Goal: Transaction & Acquisition: Book appointment/travel/reservation

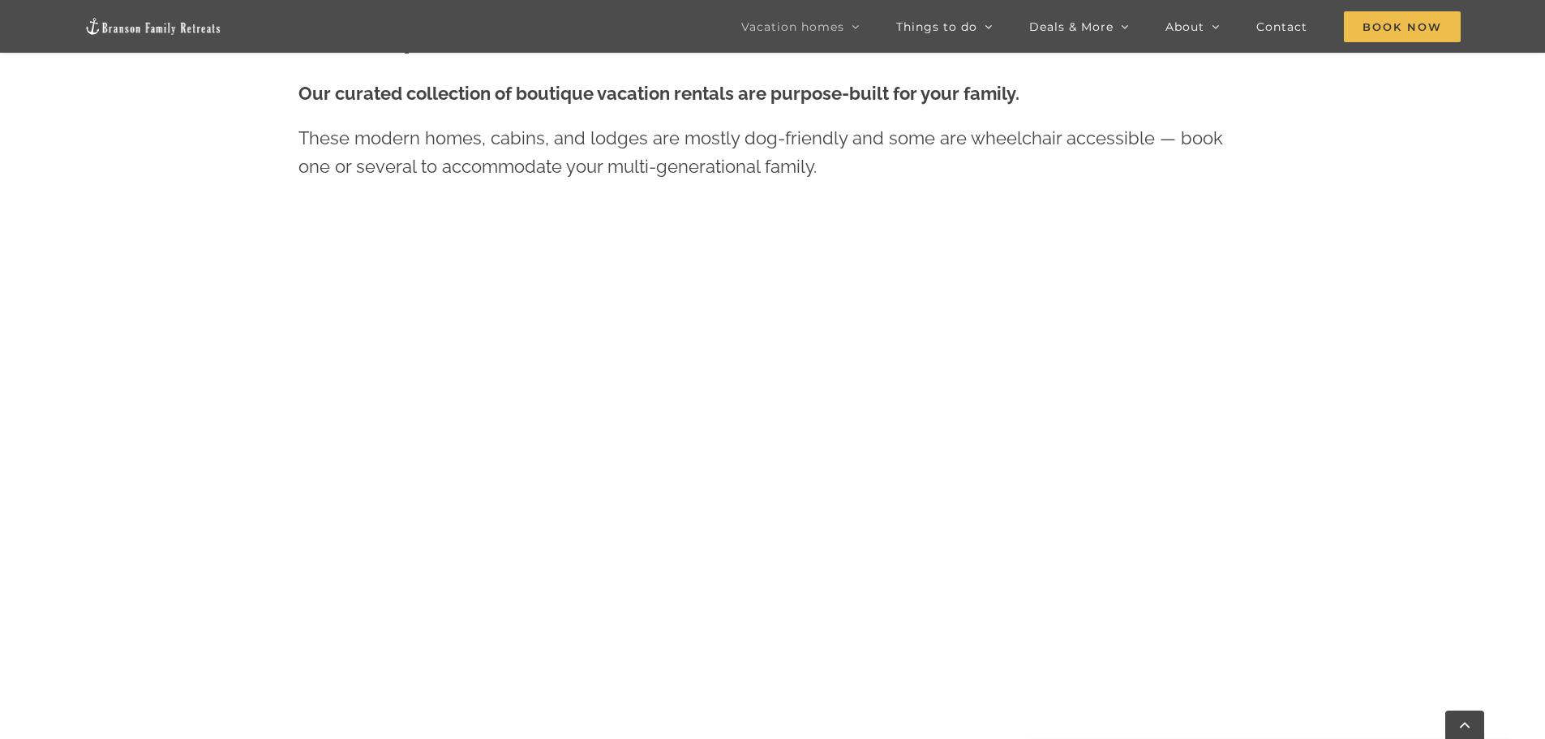
scroll to position [811, 0]
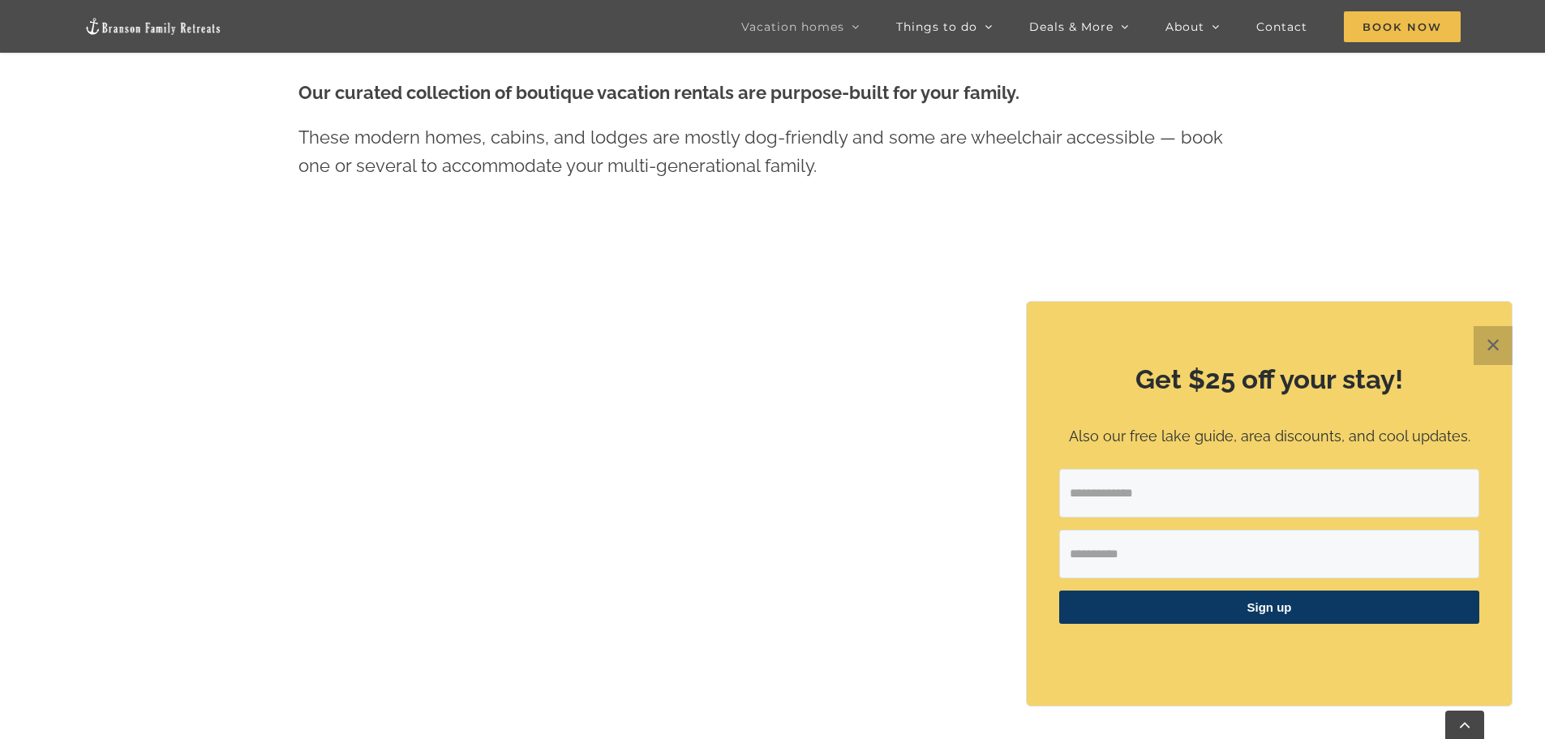
click at [1495, 341] on button "✕" at bounding box center [1492, 345] width 39 height 39
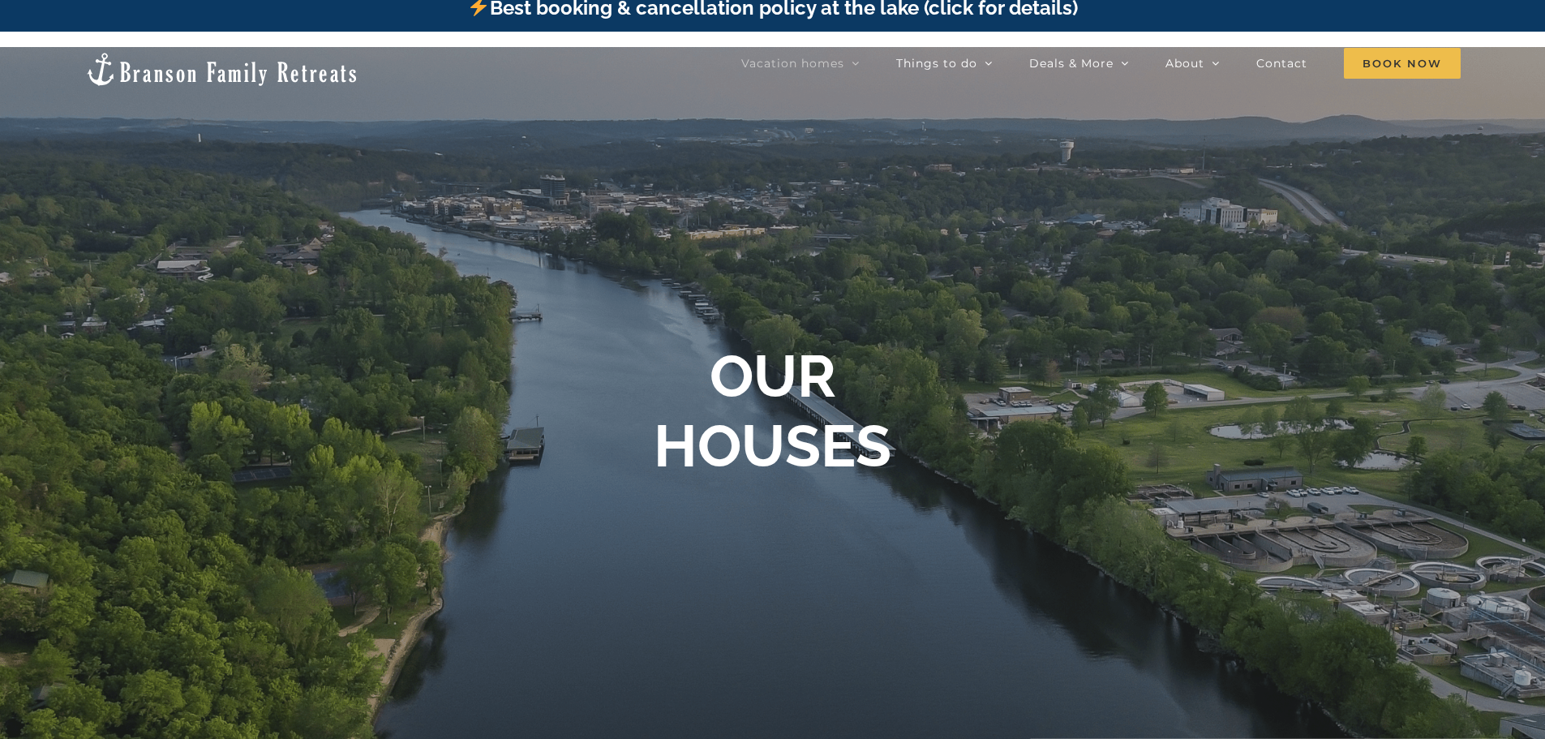
scroll to position [0, 0]
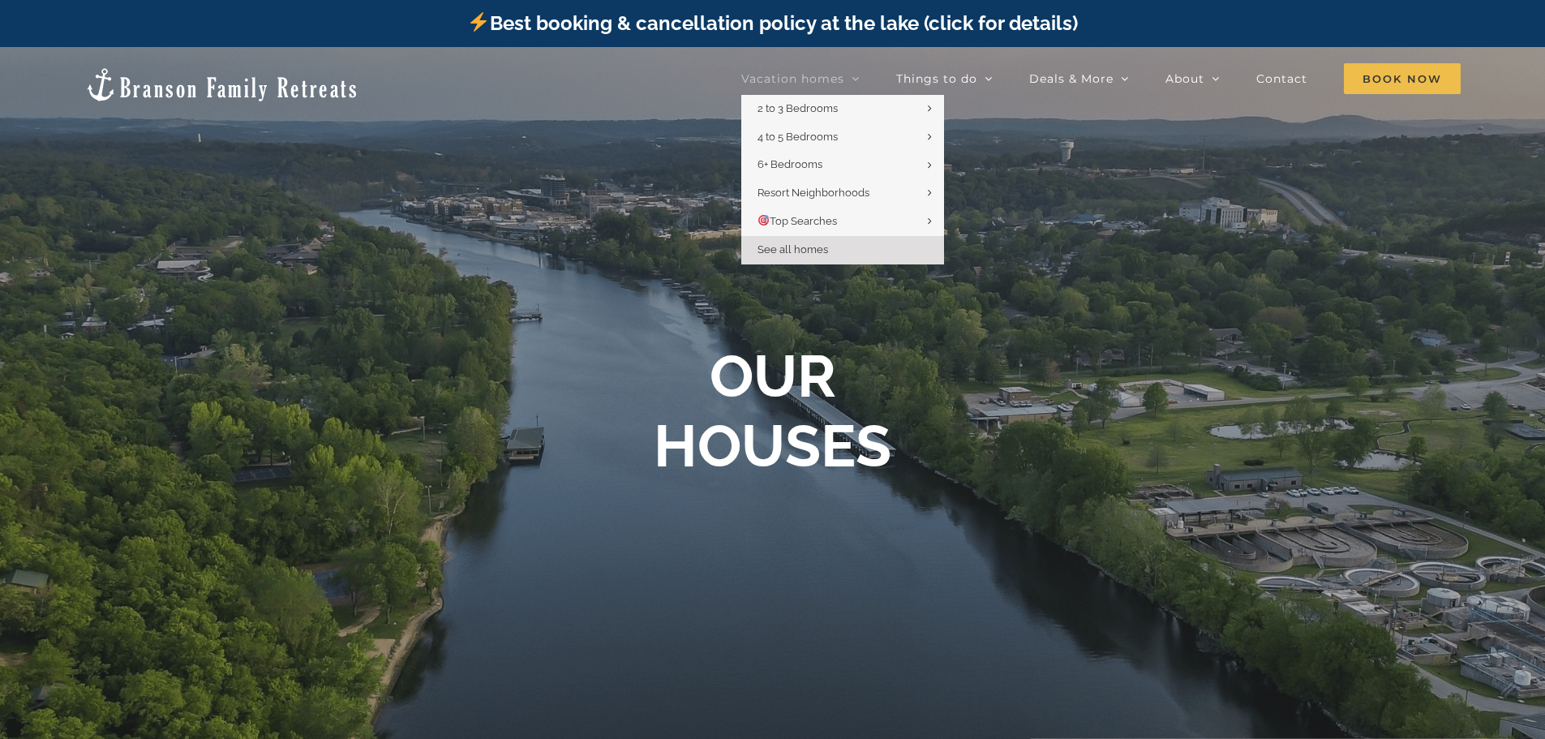
click at [816, 78] on span "Vacation homes" at bounding box center [792, 78] width 103 height 11
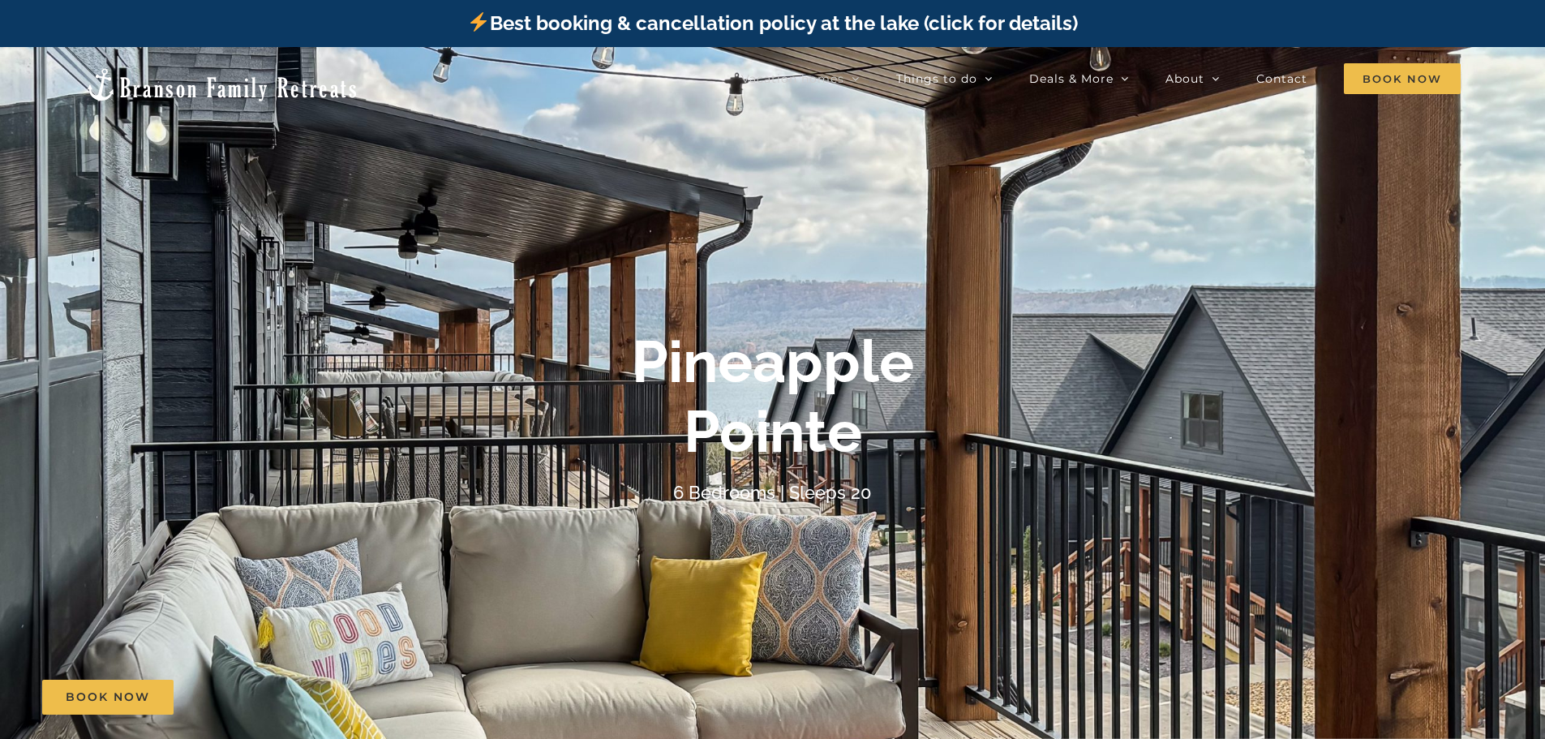
click at [1443, 423] on div "Pineapple Pointe 6 Bedrooms | Sleeps 20" at bounding box center [772, 417] width 1545 height 180
click at [920, 438] on div "Pineapple Pointe" at bounding box center [772, 397] width 649 height 140
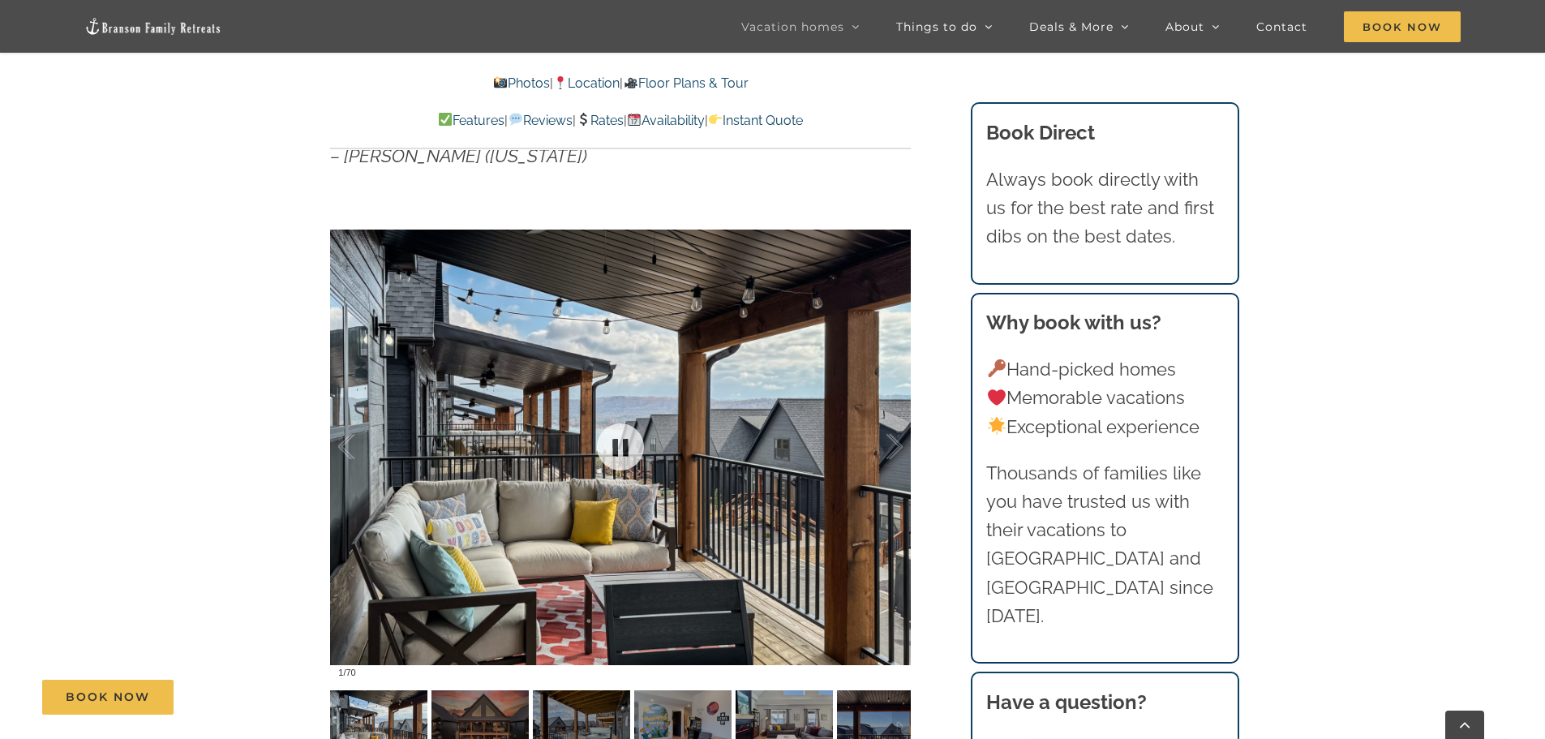
scroll to position [1297, 0]
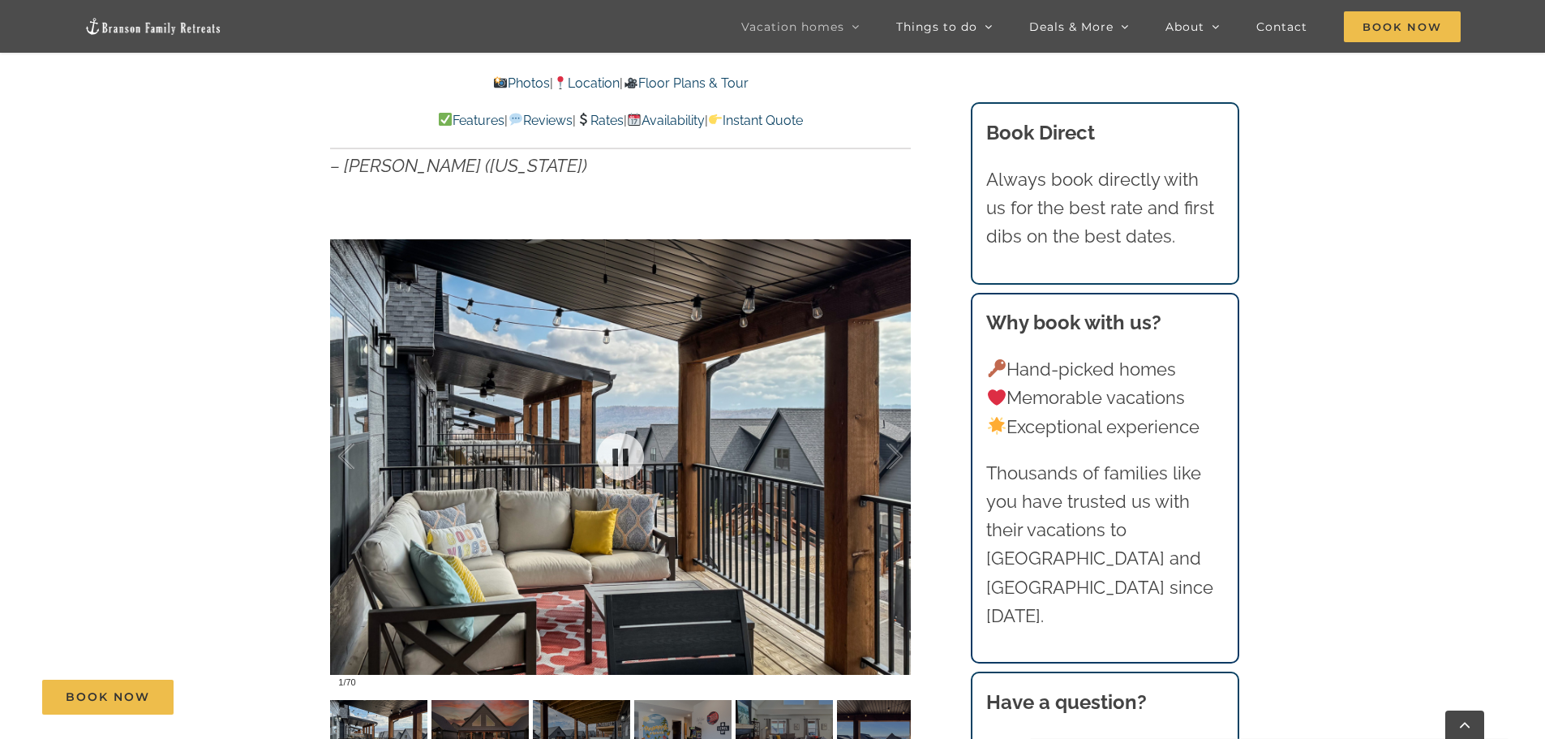
click at [814, 523] on div at bounding box center [620, 456] width 581 height 477
click at [654, 547] on div at bounding box center [620, 456] width 581 height 477
click at [379, 715] on img at bounding box center [378, 736] width 97 height 73
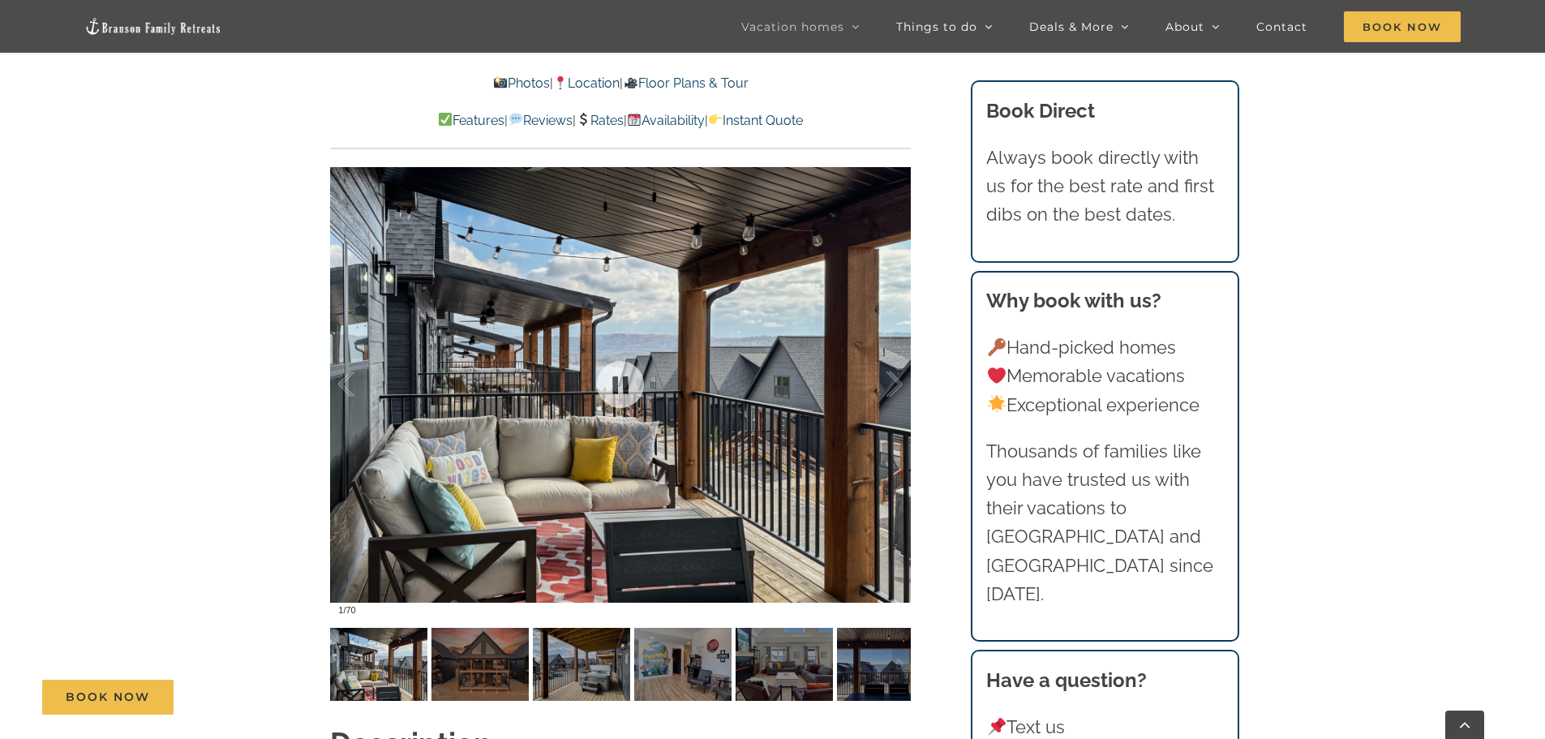
scroll to position [1541, 0]
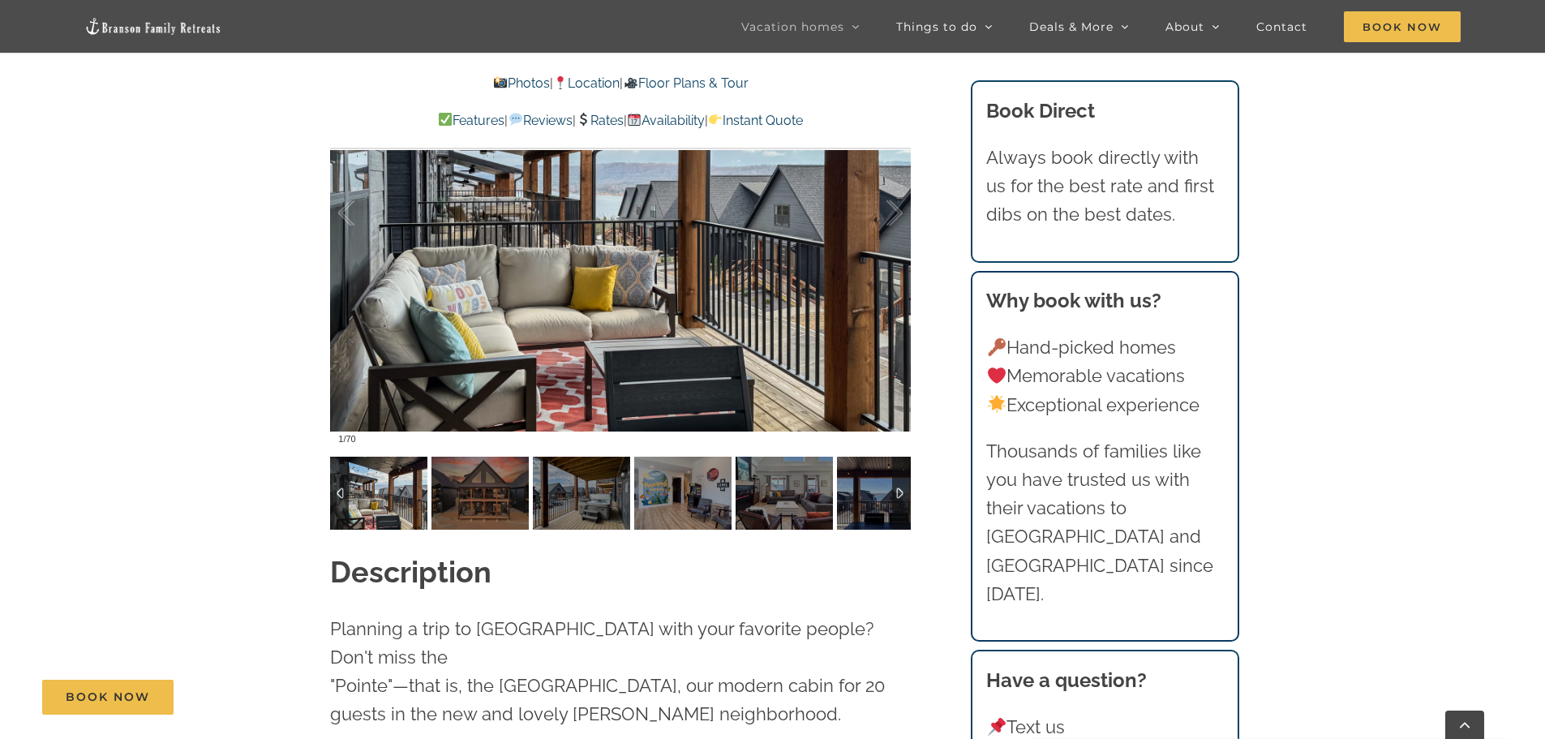
click at [372, 518] on img at bounding box center [378, 492] width 97 height 73
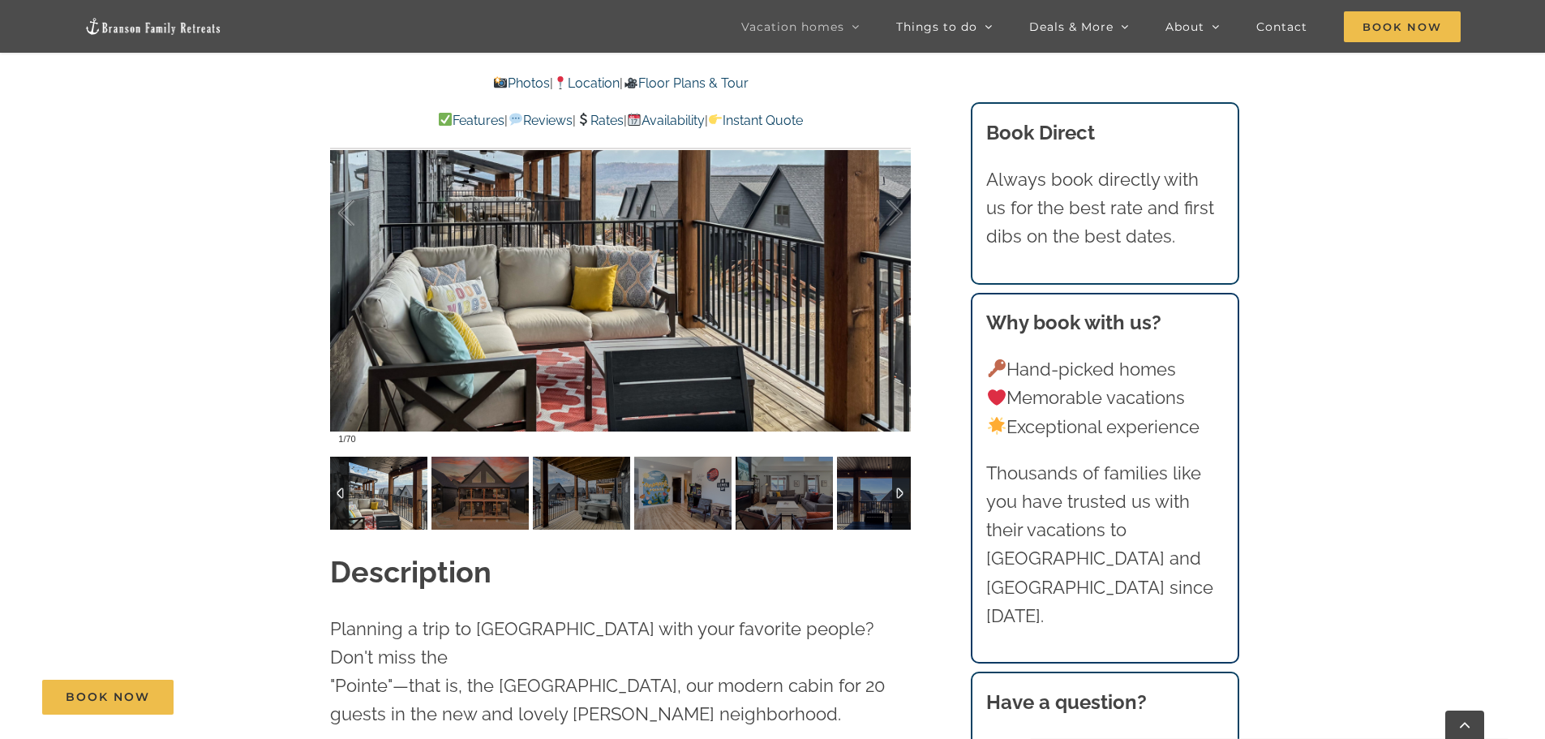
click at [389, 496] on img at bounding box center [378, 492] width 97 height 73
click at [533, 397] on div at bounding box center [620, 213] width 581 height 477
click at [583, 350] on div at bounding box center [620, 213] width 581 height 477
click at [373, 520] on img at bounding box center [378, 492] width 97 height 73
click at [458, 504] on img at bounding box center [479, 492] width 97 height 73
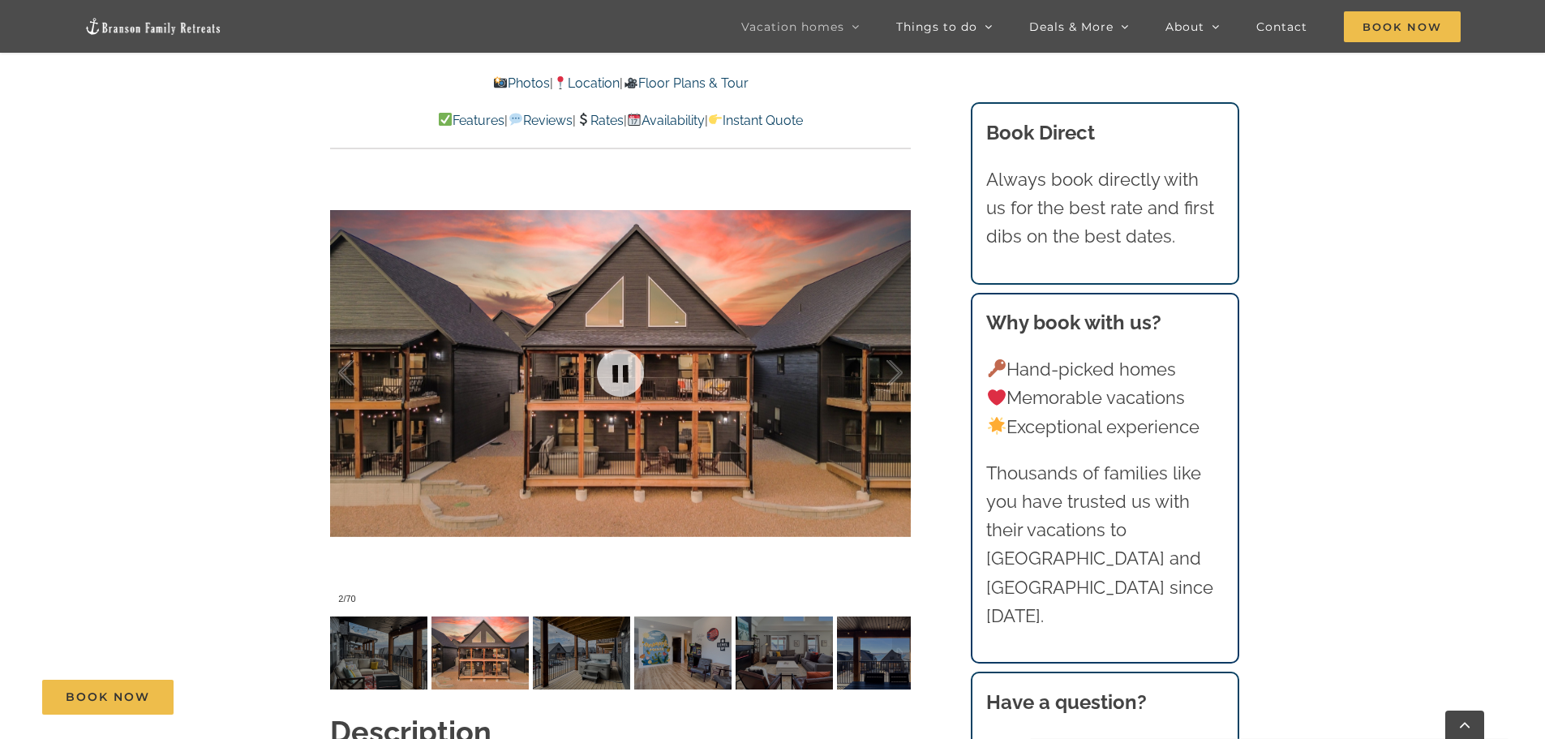
scroll to position [1378, 0]
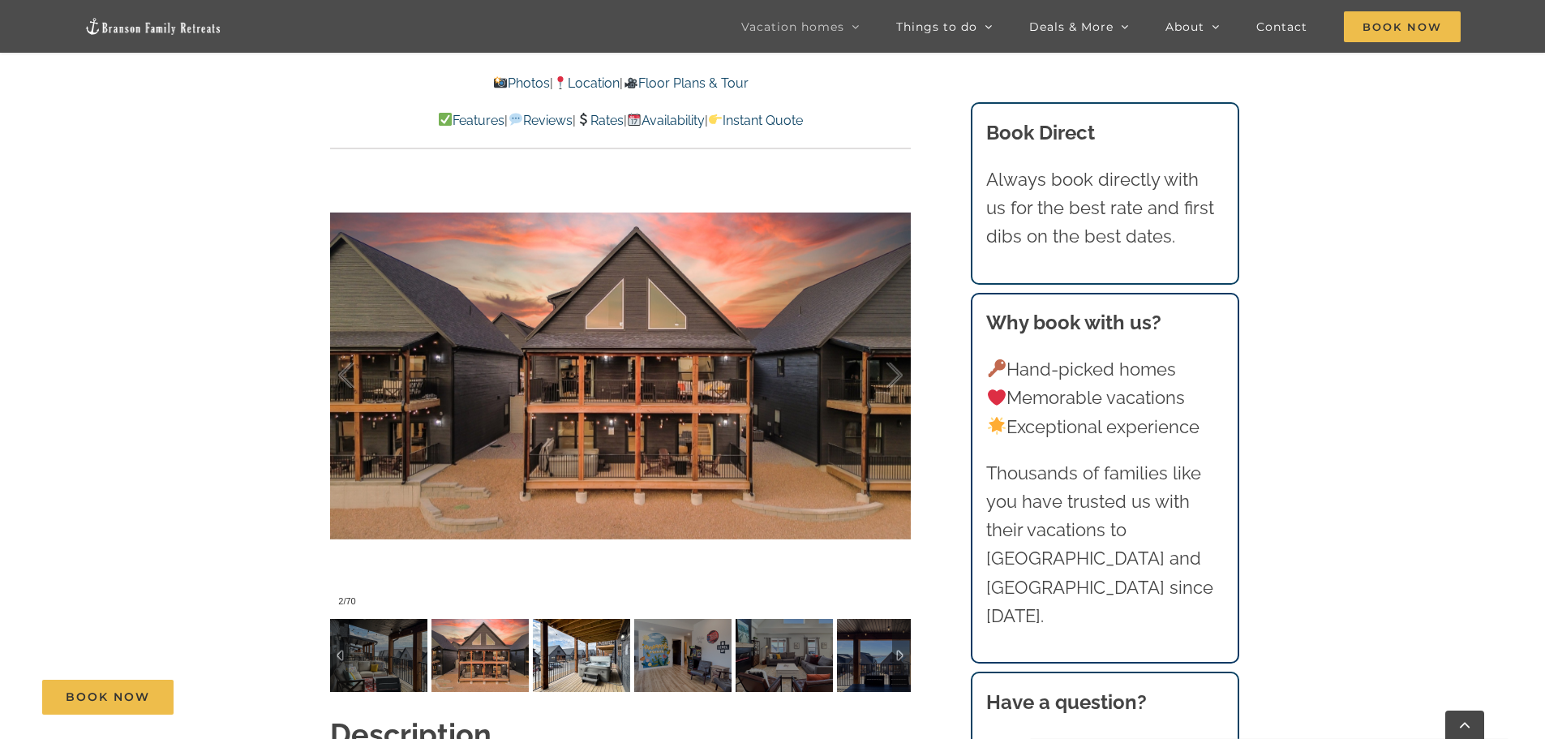
click at [593, 667] on img at bounding box center [581, 655] width 97 height 73
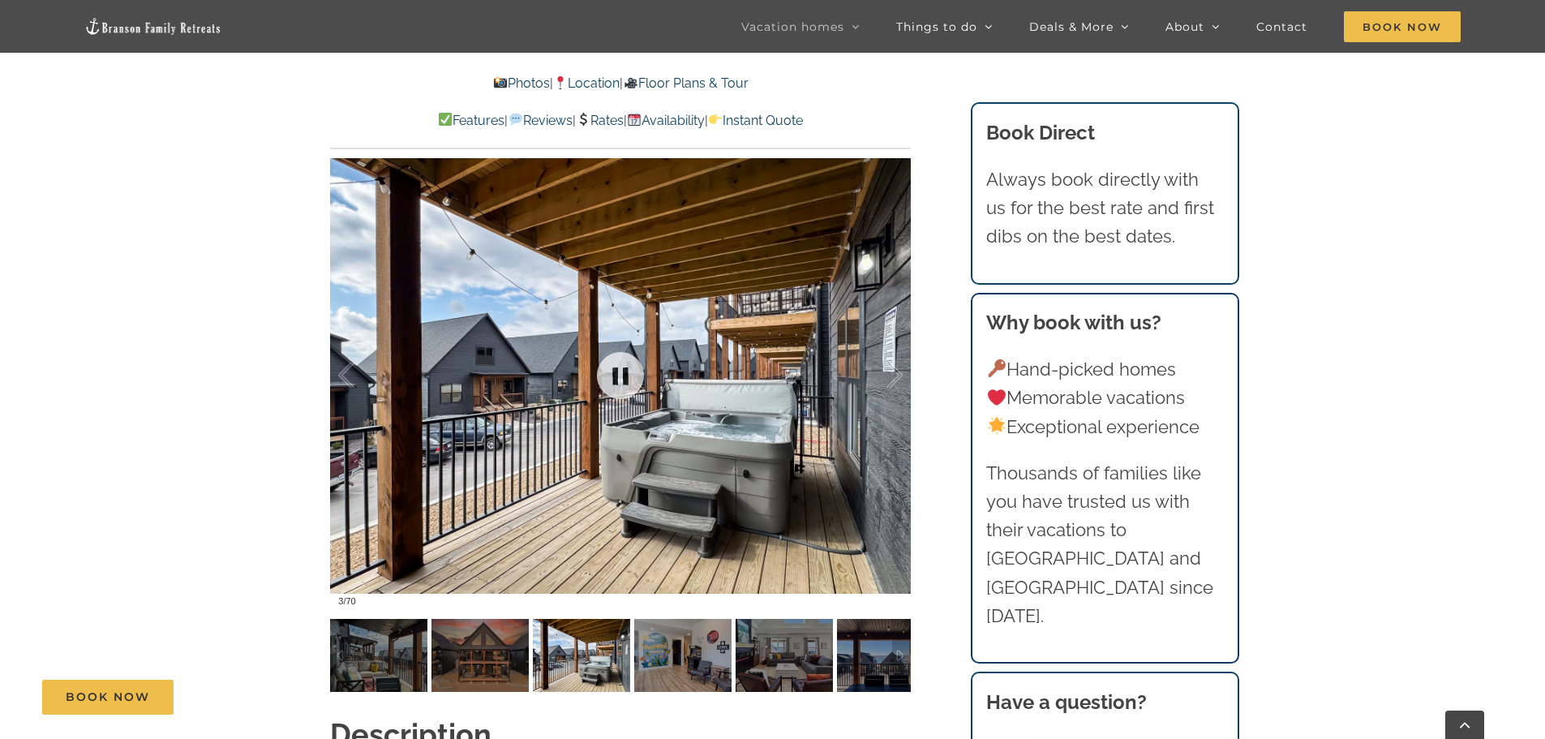
click at [727, 510] on div at bounding box center [620, 375] width 581 height 477
click at [662, 652] on img at bounding box center [682, 655] width 97 height 73
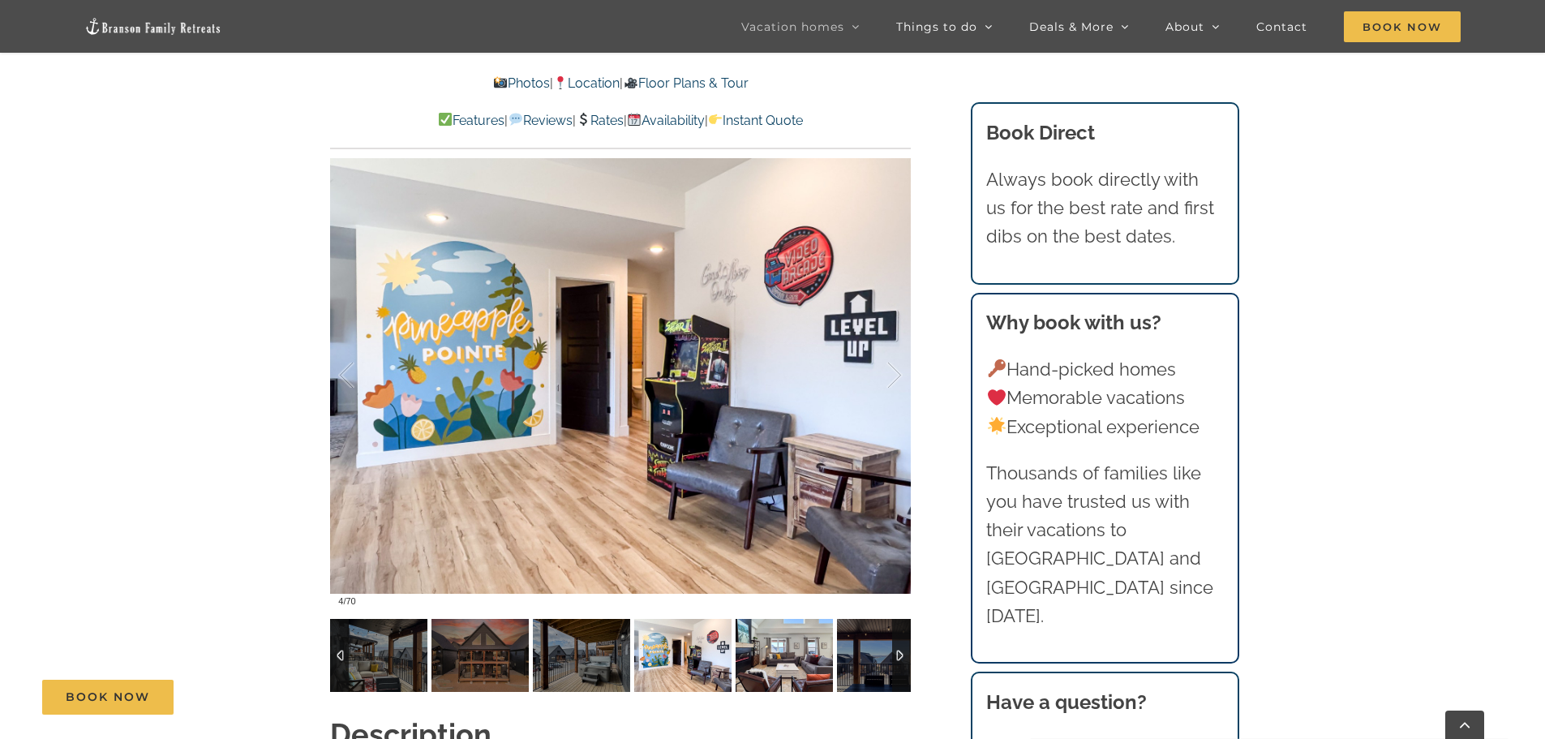
click at [746, 669] on img at bounding box center [783, 655] width 97 height 73
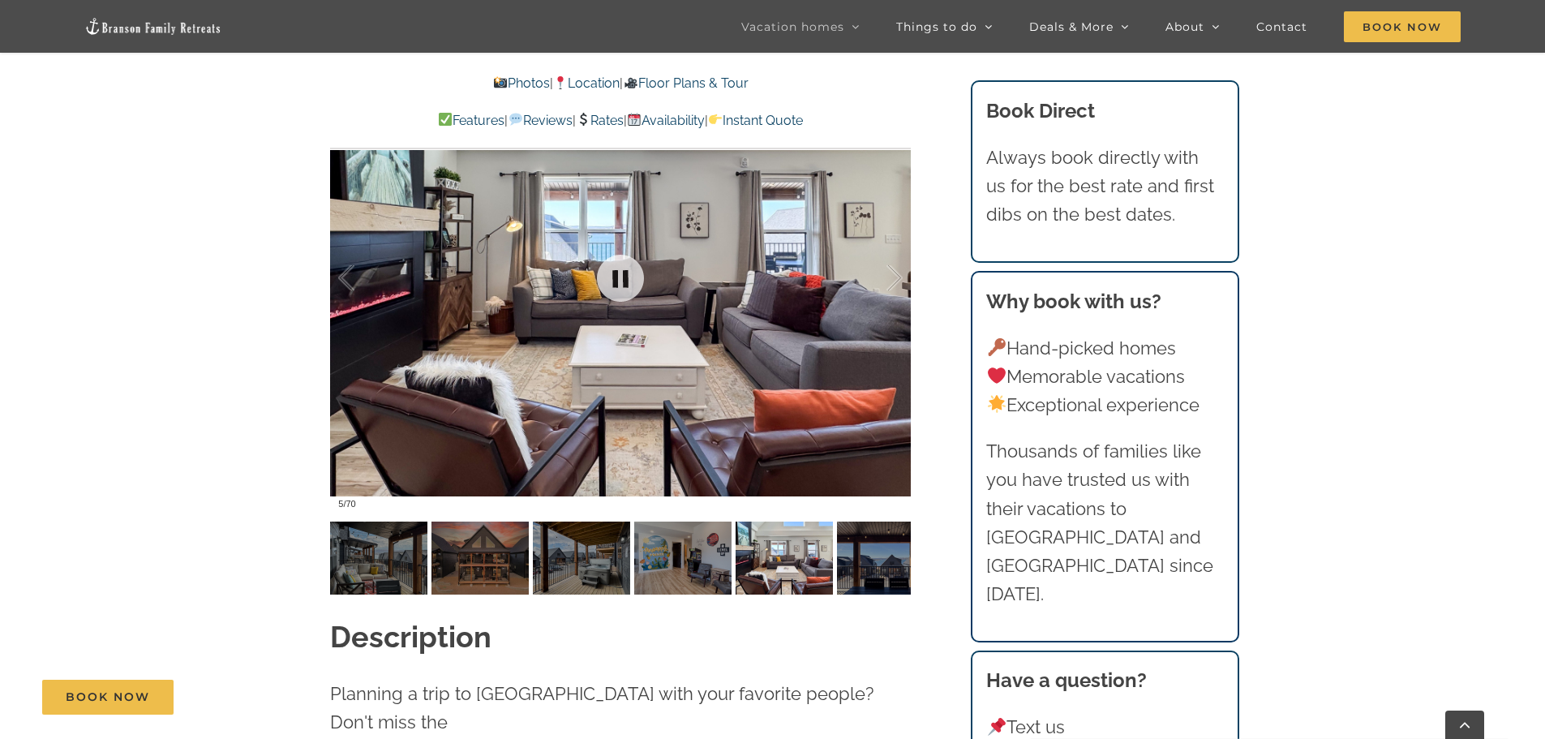
scroll to position [1622, 0]
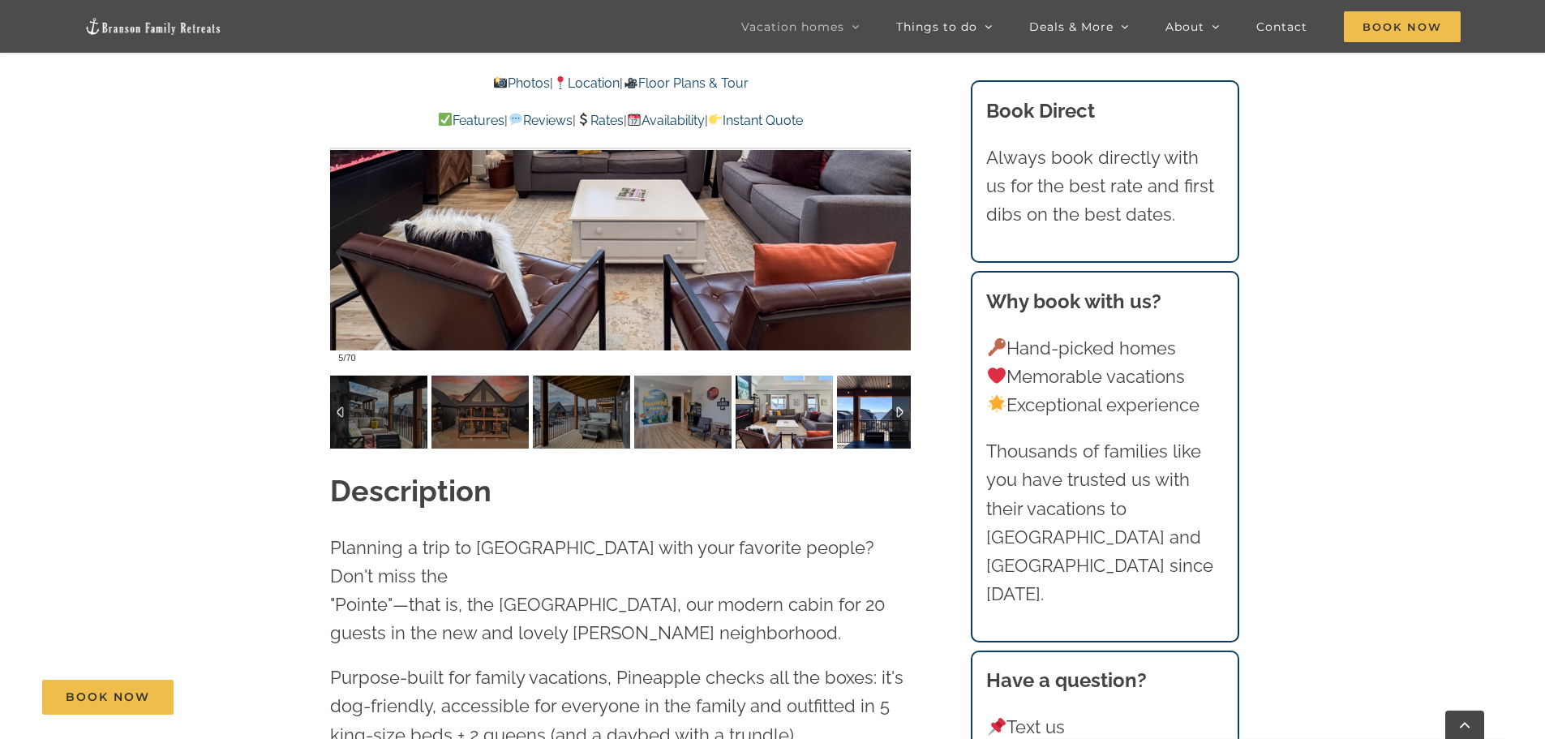
click at [863, 401] on img at bounding box center [885, 411] width 97 height 73
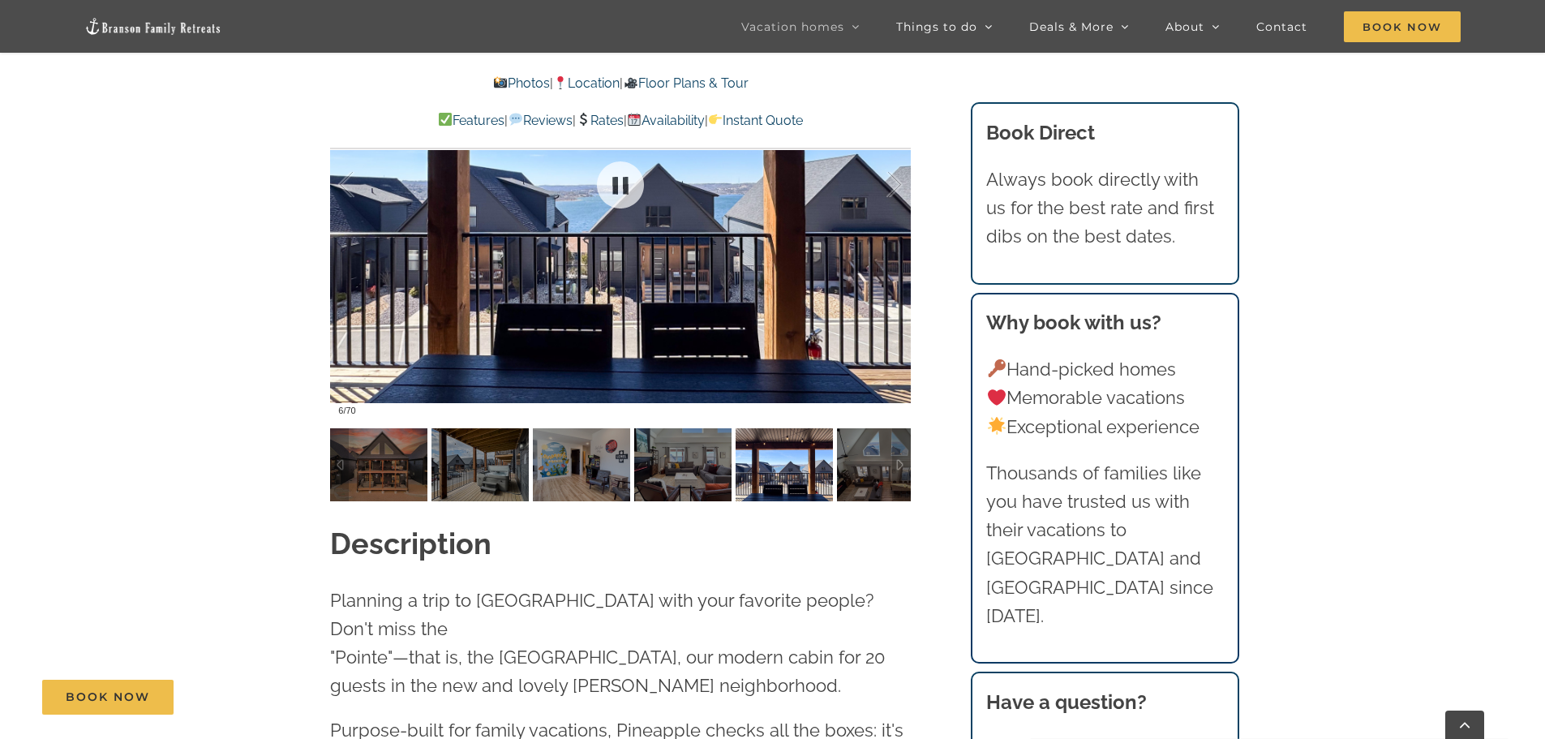
scroll to position [1459, 0]
